Goal: Find specific page/section

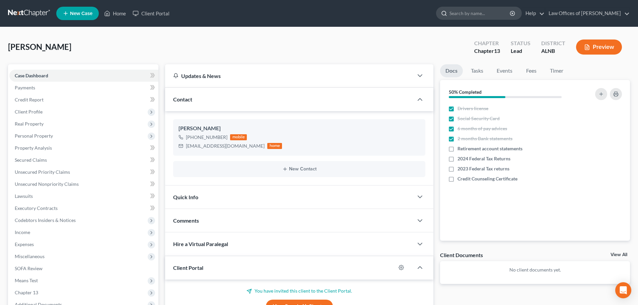
drag, startPoint x: 490, startPoint y: 12, endPoint x: 498, endPoint y: 10, distance: 8.5
click at [495, 12] on input "search" at bounding box center [479, 13] width 61 height 12
type input "oung"
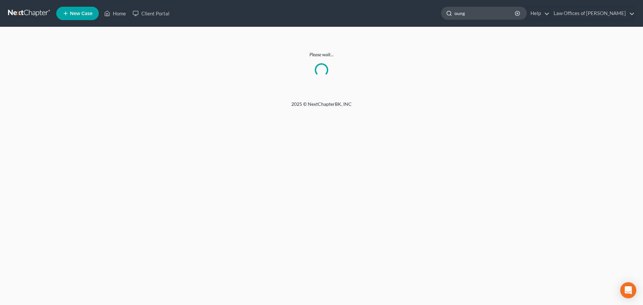
click at [462, 13] on input "oung" at bounding box center [484, 13] width 61 height 12
type input "young"
click at [479, 12] on input "young" at bounding box center [484, 13] width 61 height 12
click at [454, 13] on div at bounding box center [447, 13] width 13 height 12
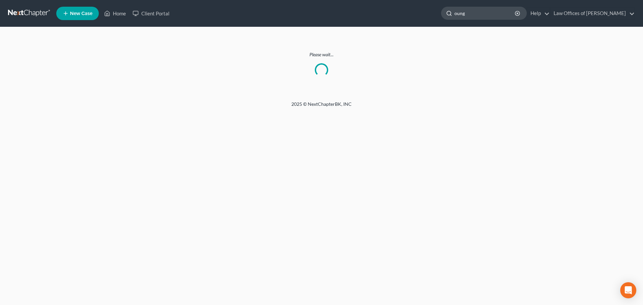
click at [460, 15] on input "oung" at bounding box center [484, 13] width 61 height 12
type input "young"
click at [118, 13] on link "Home" at bounding box center [115, 13] width 28 height 12
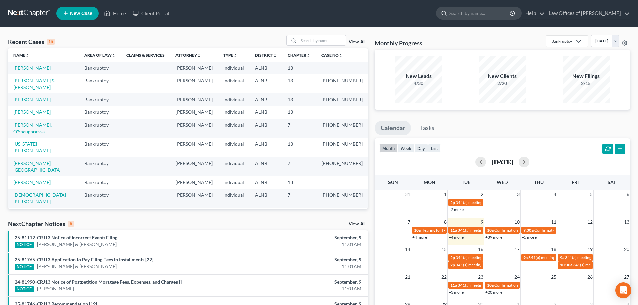
click at [484, 13] on input "search" at bounding box center [479, 13] width 61 height 12
type input "young"
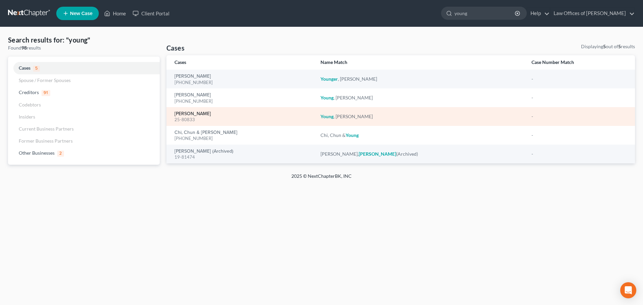
click at [186, 114] on link "[PERSON_NAME]" at bounding box center [192, 113] width 36 height 5
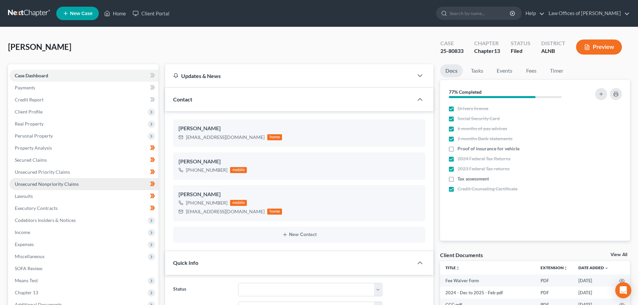
click at [62, 187] on link "Unsecured Nonpriority Claims" at bounding box center [83, 184] width 149 height 12
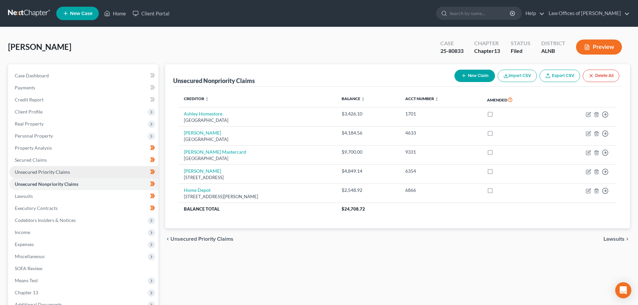
click at [44, 173] on span "Unsecured Priority Claims" at bounding box center [42, 172] width 55 height 6
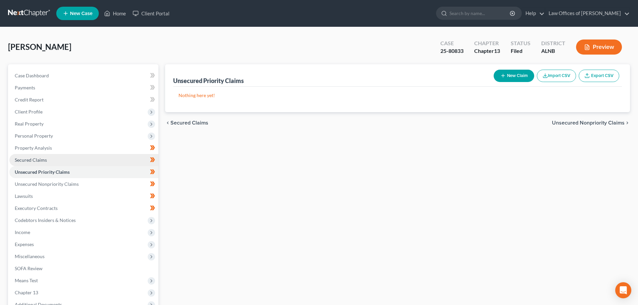
click at [45, 162] on span "Secured Claims" at bounding box center [31, 160] width 32 height 6
